Goal: Task Accomplishment & Management: Use online tool/utility

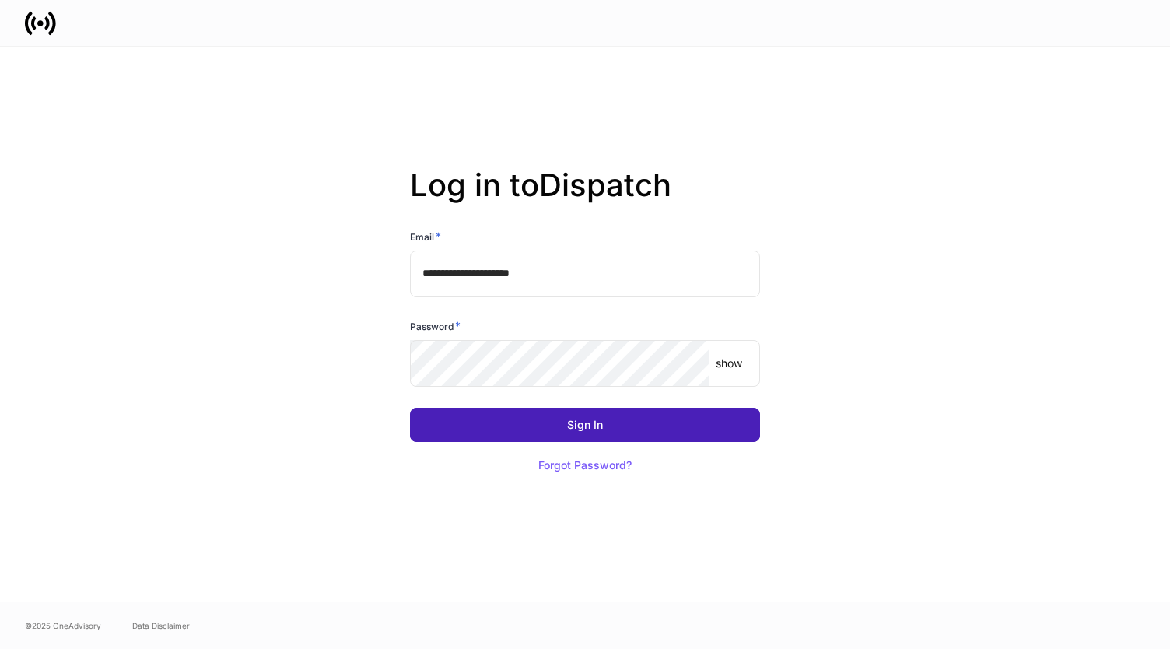
click at [607, 429] on button "Sign In" at bounding box center [585, 425] width 350 height 34
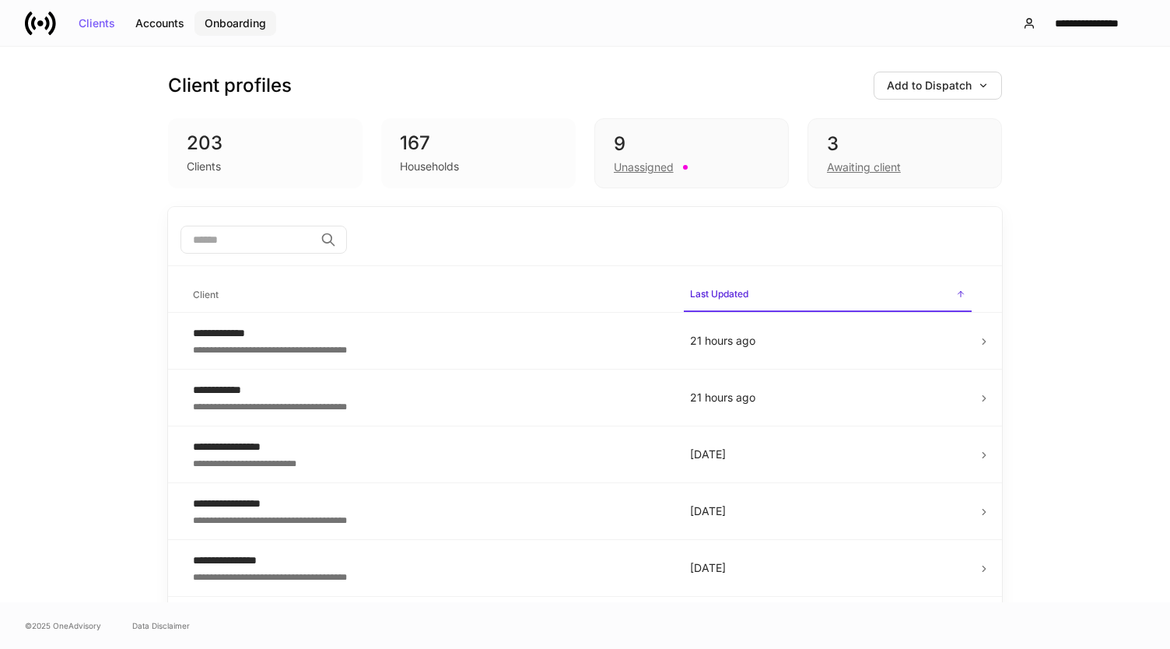
click at [230, 16] on button "Onboarding" at bounding box center [236, 23] width 82 height 25
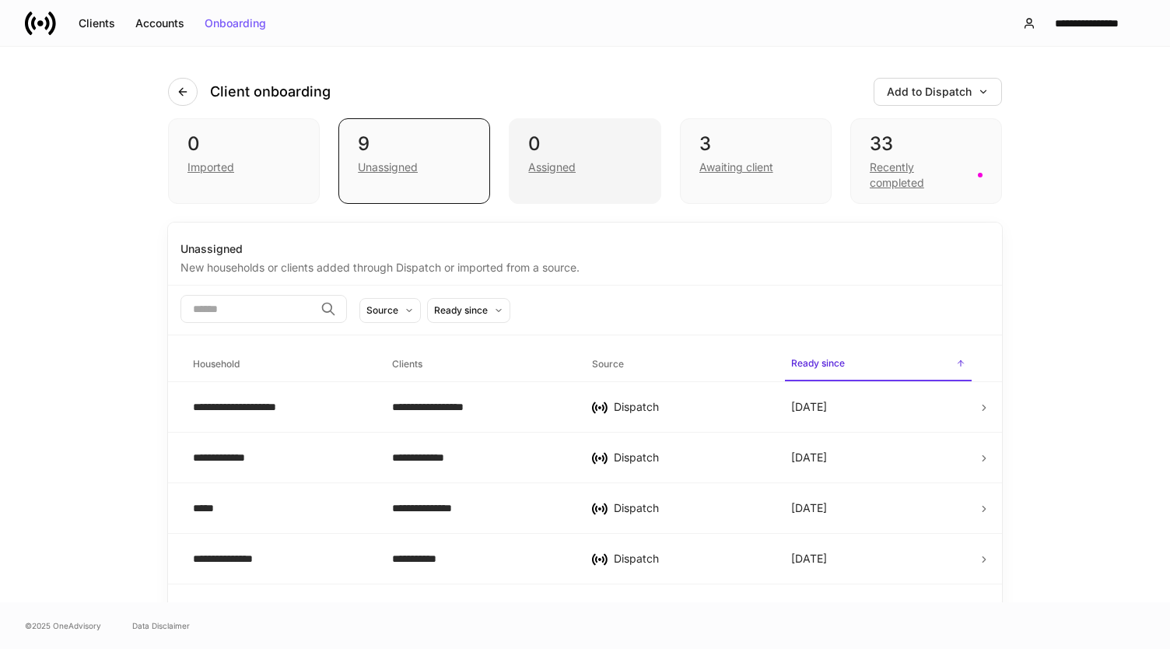
click at [546, 128] on div "0 Assigned" at bounding box center [585, 161] width 152 height 86
